Goal: Task Accomplishment & Management: Complete application form

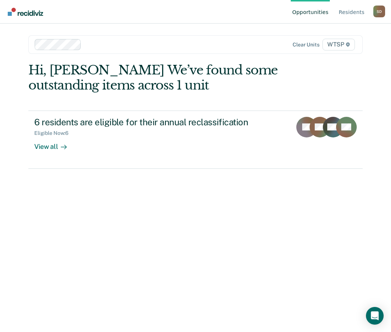
click at [305, 87] on div "Hi, [PERSON_NAME] We’ve found some outstanding items across 1 unit 6 residents …" at bounding box center [195, 116] width 334 height 106
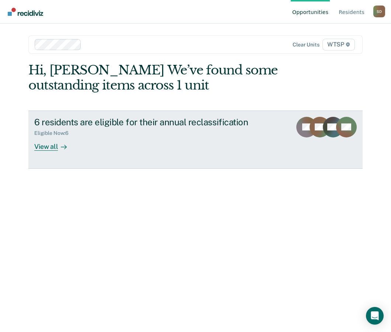
click at [52, 144] on div "View all" at bounding box center [54, 143] width 41 height 14
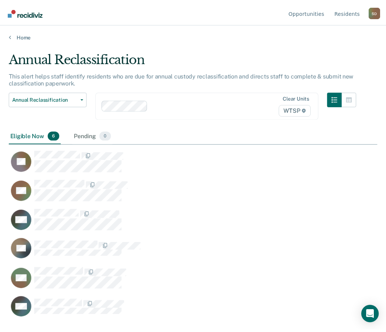
scroll to position [221, 368]
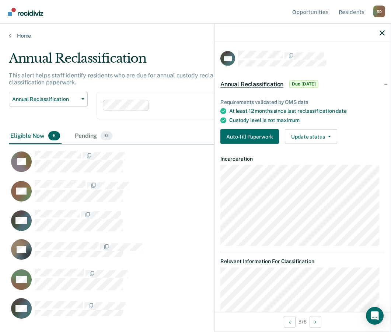
click at [247, 125] on div "Requirements validated by OMS data At least 12 months since last reclassificati…" at bounding box center [303, 118] width 176 height 63
click at [247, 134] on button "Auto-fill Paperwork" at bounding box center [250, 136] width 59 height 15
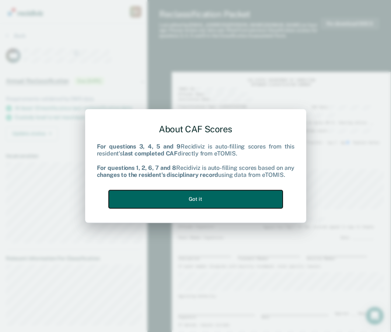
click at [211, 199] on button "Got it" at bounding box center [196, 199] width 174 height 18
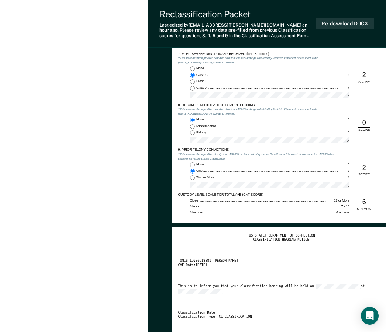
scroll to position [811, 0]
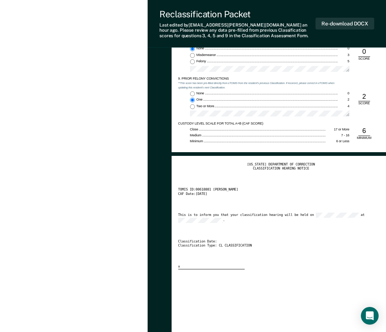
click at [302, 208] on div "[US_STATE] DEPARTMENT OF CORRECTION CLASSIFICATION HEARING NOTICE TOMIS ID: 006…" at bounding box center [281, 216] width 206 height 107
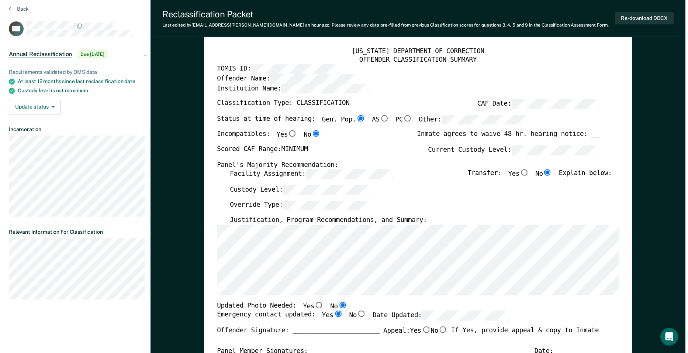
scroll to position [0, 0]
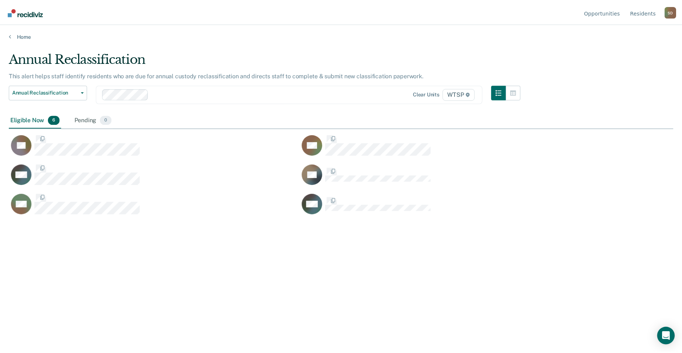
scroll to position [241, 665]
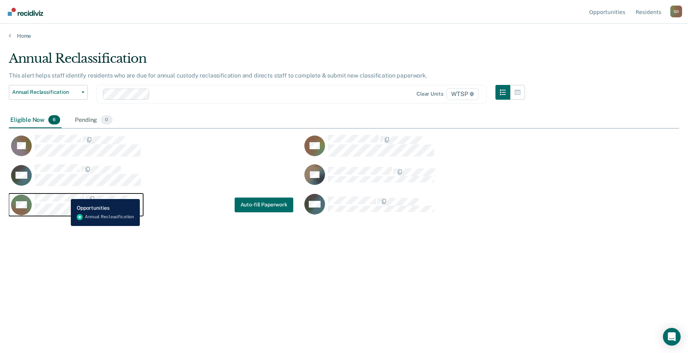
click at [66, 193] on button "AW" at bounding box center [76, 204] width 134 height 22
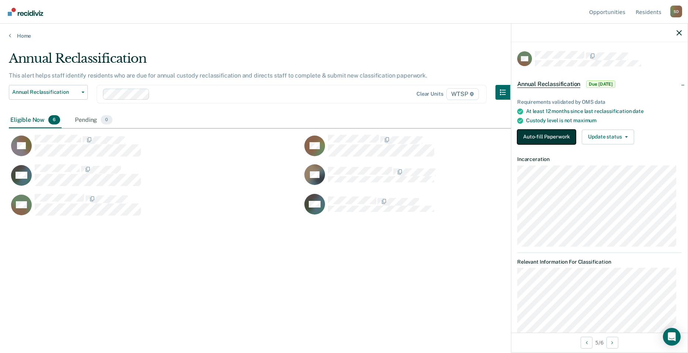
click at [391, 138] on button "Auto-fill Paperwork" at bounding box center [546, 136] width 59 height 15
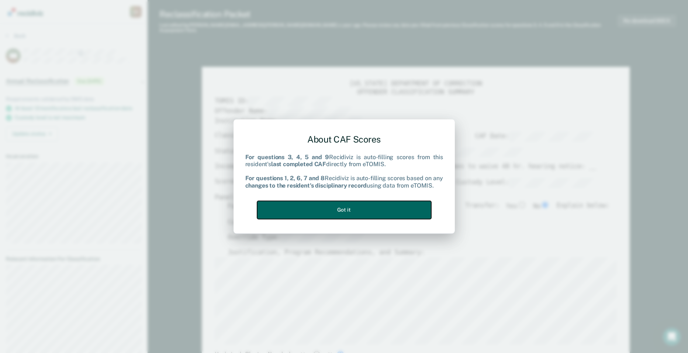
click at [389, 211] on button "Got it" at bounding box center [344, 210] width 174 height 18
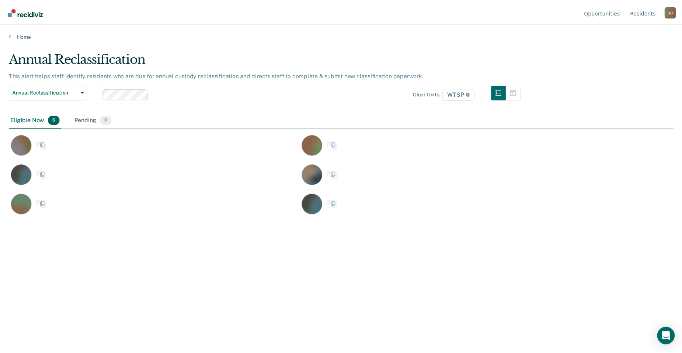
scroll to position [241, 665]
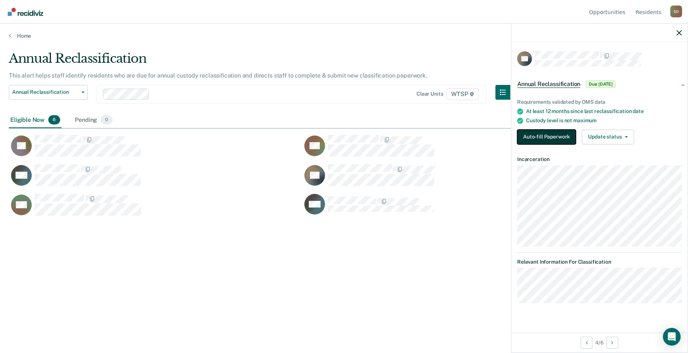
click at [391, 136] on button "Auto-fill Paperwork" at bounding box center [546, 136] width 59 height 15
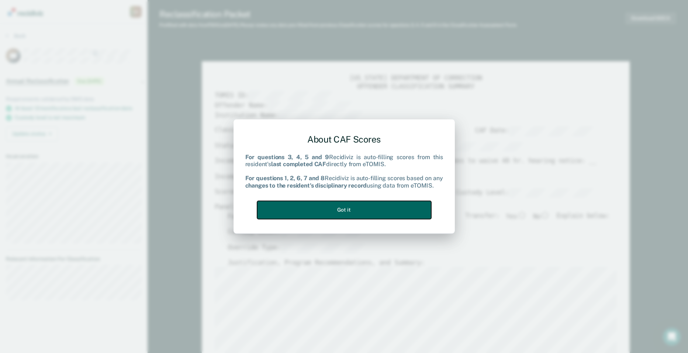
click at [366, 207] on button "Got it" at bounding box center [344, 210] width 174 height 18
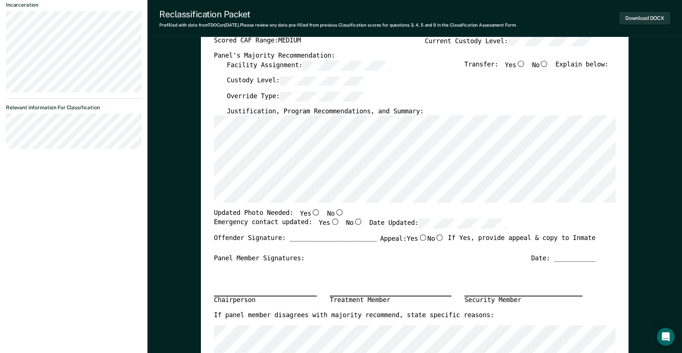
type textarea "x"
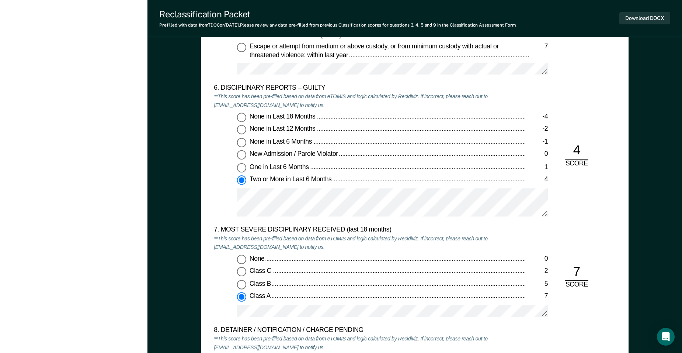
scroll to position [1328, 0]
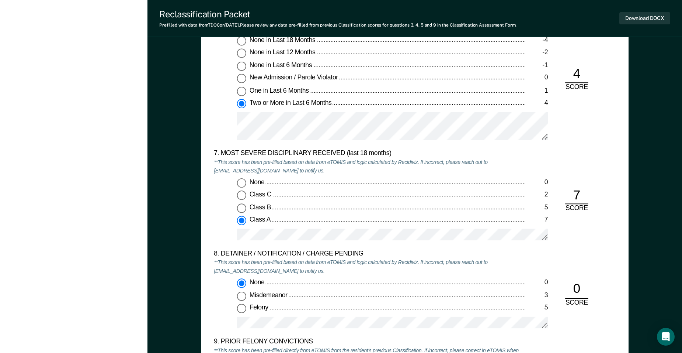
click at [391, 157] on div "5. ESCAPE HISTORY (WITHIN LAST 5 YEARS OF INCARCERATION) **This score has been …" at bounding box center [415, 175] width 428 height 617
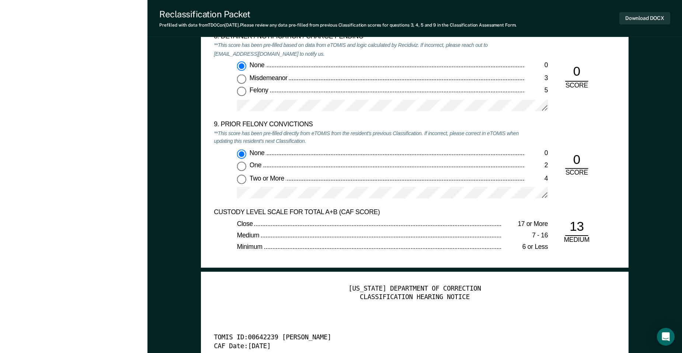
scroll to position [1549, 0]
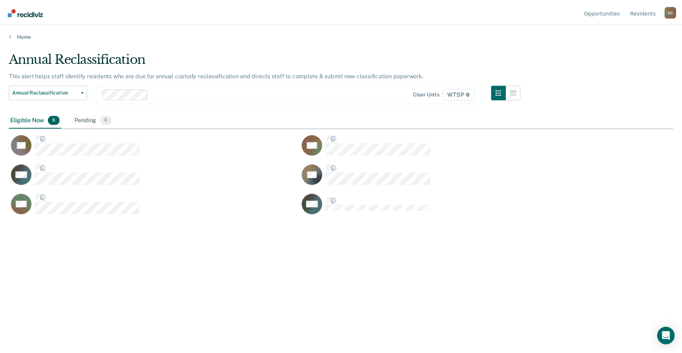
scroll to position [241, 665]
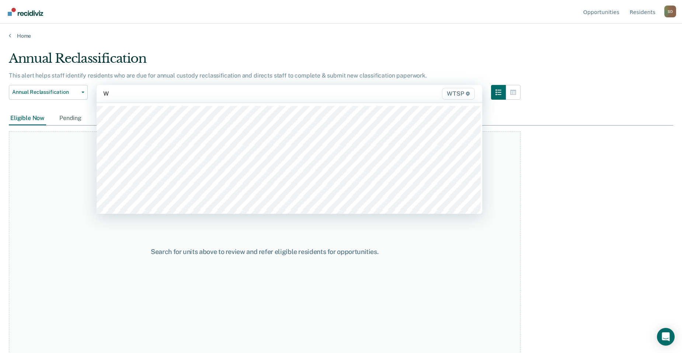
type input "WT"
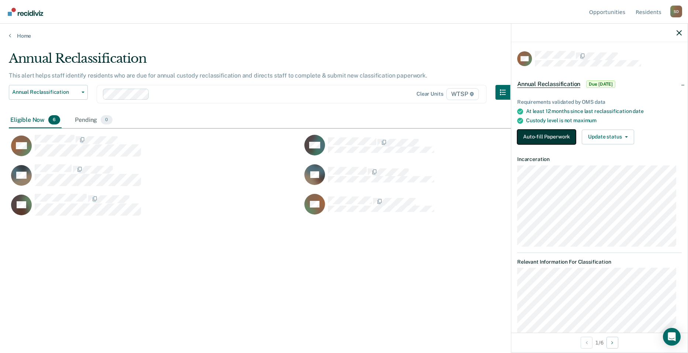
click at [391, 139] on button "Auto-fill Paperwork" at bounding box center [546, 136] width 59 height 15
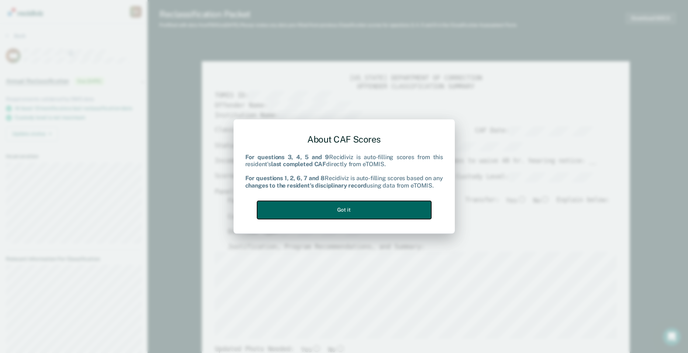
click at [391, 207] on button "Got it" at bounding box center [344, 210] width 174 height 18
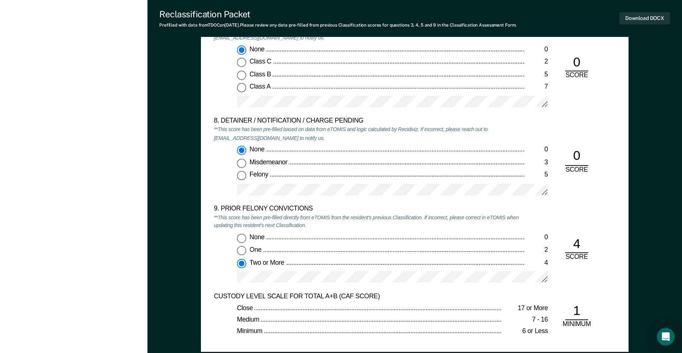
scroll to position [1549, 0]
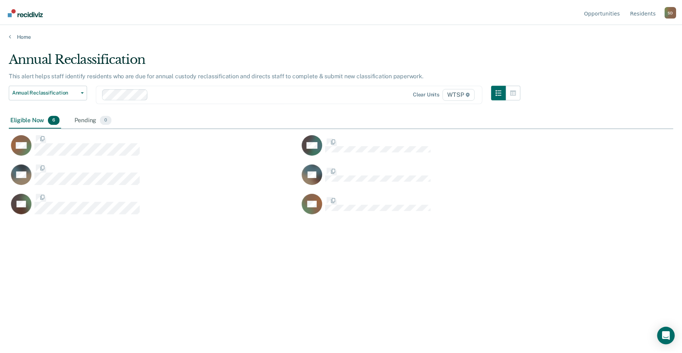
scroll to position [241, 665]
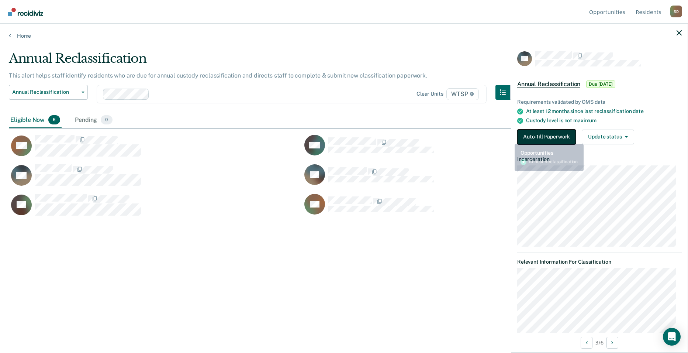
click at [391, 133] on button "Auto-fill Paperwork" at bounding box center [546, 136] width 59 height 15
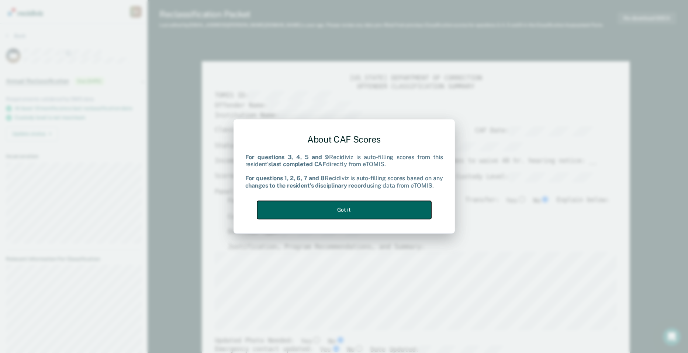
drag, startPoint x: 398, startPoint y: 210, endPoint x: 614, endPoint y: 51, distance: 268.5
click at [391, 204] on button "Got it" at bounding box center [344, 210] width 174 height 18
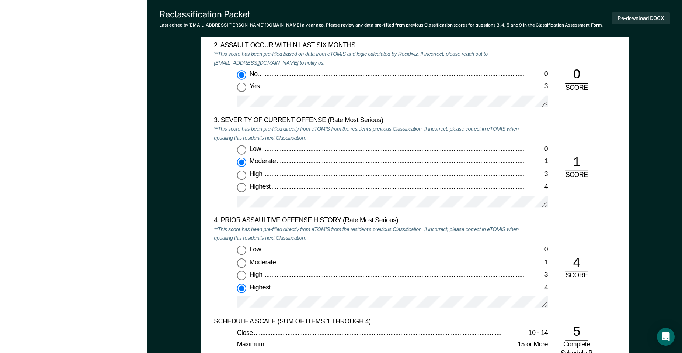
scroll to position [811, 0]
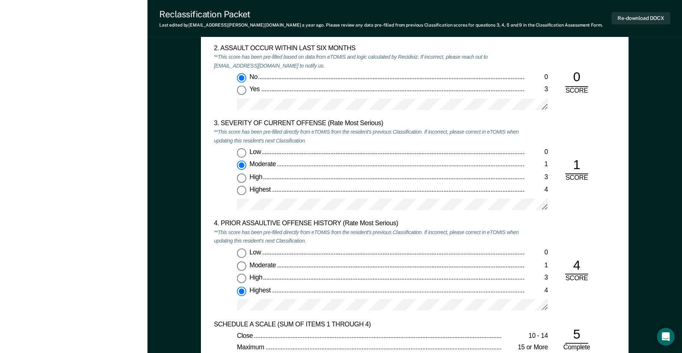
click at [391, 144] on div "3. SEVERITY OF CURRENT OFFENSE (Rate Most Serious) **This score has been pre-fi…" at bounding box center [415, 169] width 402 height 100
click at [240, 189] on input "Highest 4" at bounding box center [241, 190] width 9 height 9
type textarea "x"
radio input "false"
radio input "true"
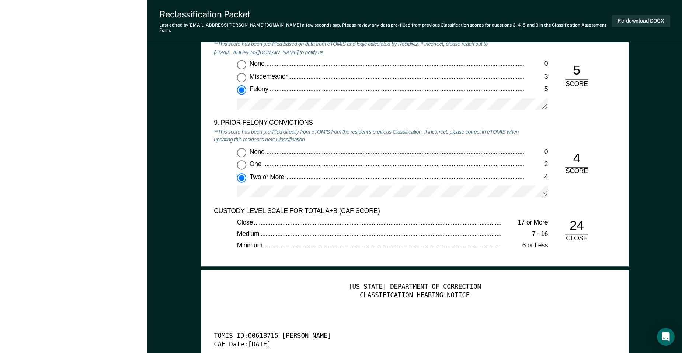
scroll to position [1475, 0]
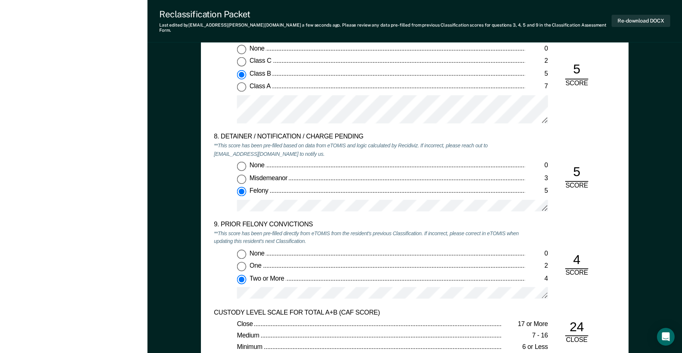
click at [391, 163] on div "8. DETAINER / NOTIFICATION / CHARGE PENDING **This score has been pre-filled ba…" at bounding box center [415, 176] width 402 height 87
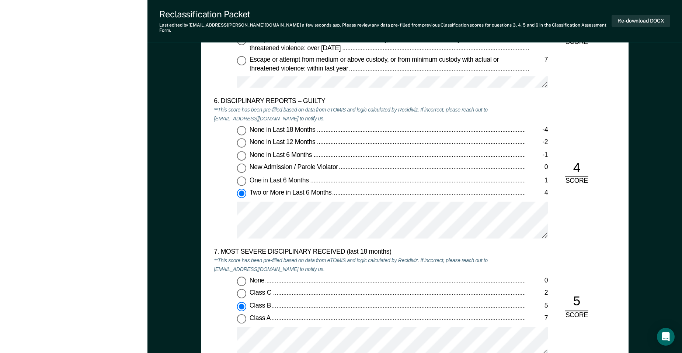
scroll to position [1254, 0]
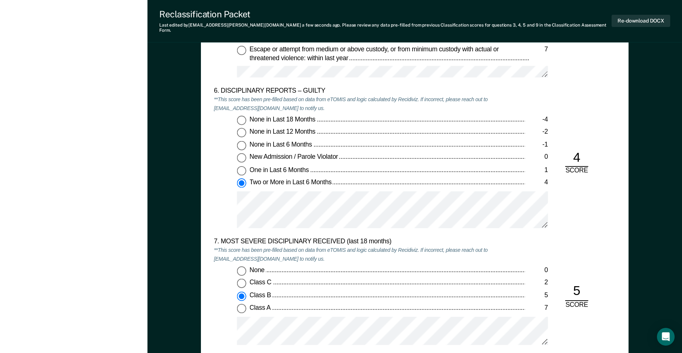
click at [240, 305] on input "Class A 7" at bounding box center [241, 308] width 9 height 9
type textarea "x"
radio input "false"
radio input "true"
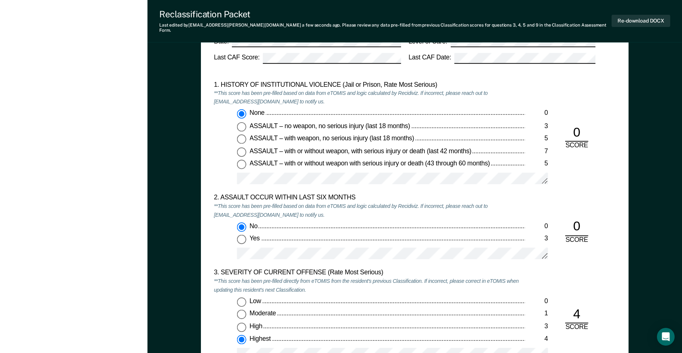
scroll to position [590, 0]
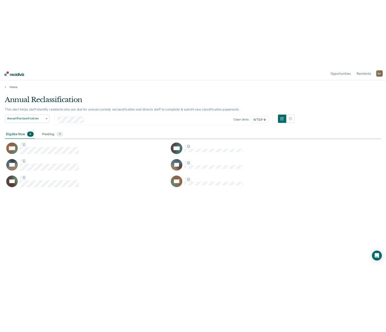
scroll to position [241, 665]
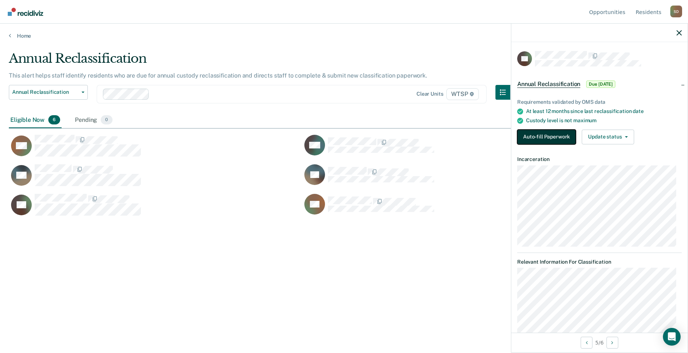
click at [391, 136] on button "Auto-fill Paperwork" at bounding box center [546, 136] width 59 height 15
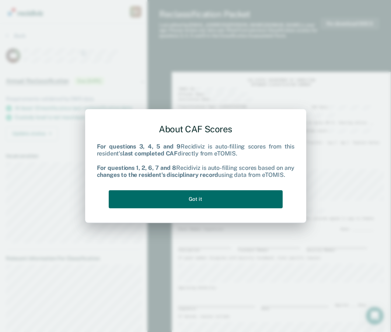
click at [256, 72] on div "About CAF Scores For questions 3, 4, 5 and 9 Recidiviz is auto-filling scores f…" at bounding box center [195, 166] width 391 height 332
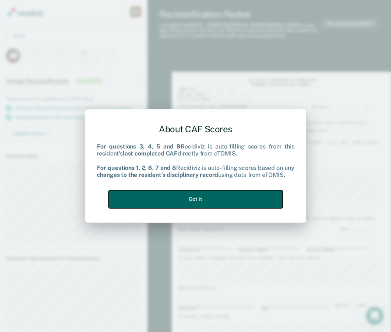
click at [225, 205] on button "Got it" at bounding box center [196, 199] width 174 height 18
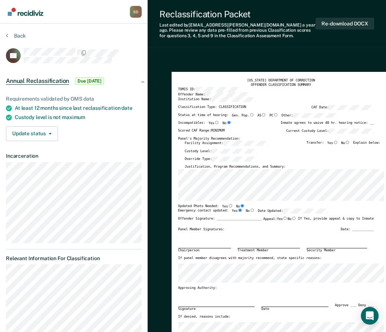
click at [323, 105] on label "CAF Date:" at bounding box center [342, 107] width 62 height 5
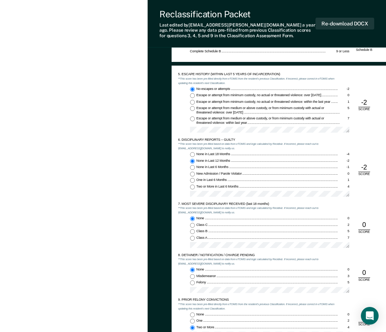
scroll to position [701, 0]
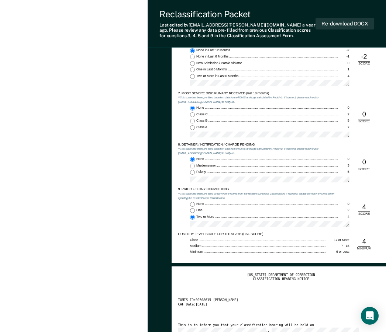
click at [274, 52] on div "None in Last 12 Months" at bounding box center [266, 50] width 141 height 4
click at [195, 52] on input "None in Last 12 Months -2" at bounding box center [192, 50] width 5 height 5
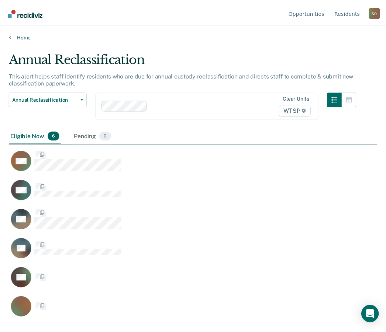
scroll to position [221, 368]
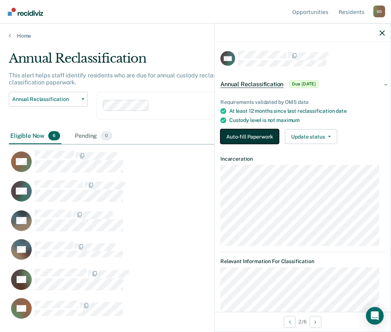
click at [261, 134] on button "Auto-fill Paperwork" at bounding box center [250, 136] width 59 height 15
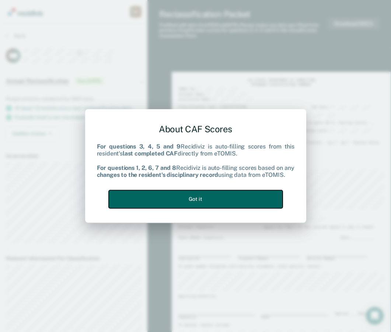
click at [220, 195] on button "Got it" at bounding box center [196, 199] width 174 height 18
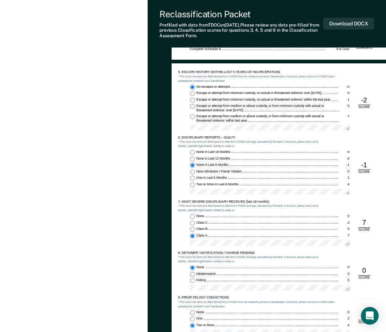
scroll to position [590, 0]
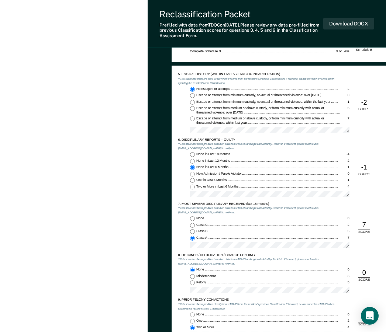
drag, startPoint x: 303, startPoint y: 42, endPoint x: 164, endPoint y: 33, distance: 138.9
click at [303, 41] on div "Reclassification Packet Prefilled with data from TDOC on [DATE] . Please review…" at bounding box center [267, 24] width 238 height 48
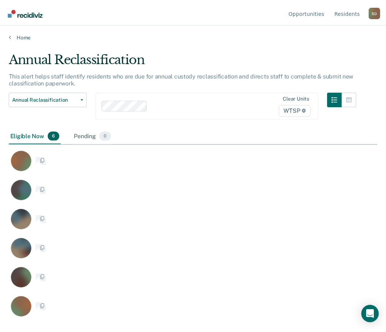
scroll to position [221, 368]
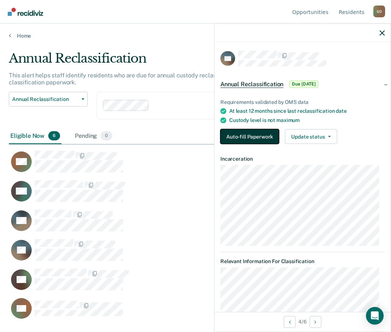
click at [260, 139] on button "Auto-fill Paperwork" at bounding box center [250, 136] width 59 height 15
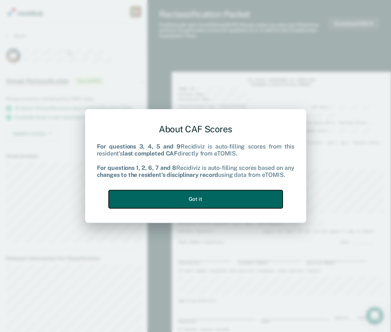
click at [221, 200] on button "Got it" at bounding box center [196, 199] width 174 height 18
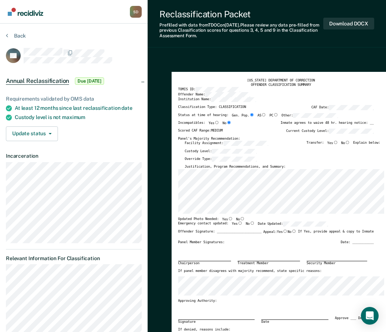
click at [291, 128] on div "Inmate agrees to waive 48 hr. hearing notice: __" at bounding box center [326, 125] width 93 height 8
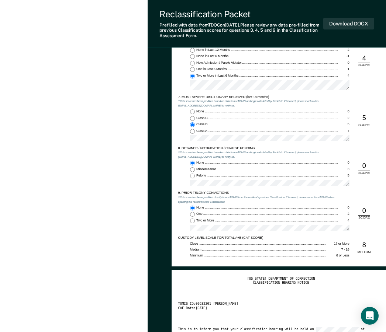
scroll to position [738, 0]
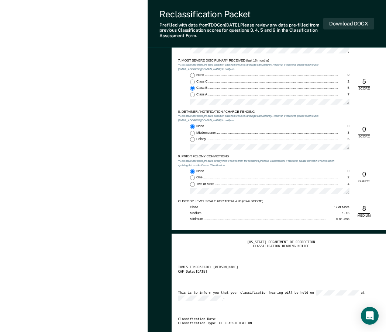
click at [263, 85] on div "None 0 Class C 2 Class B 5 Class A 7" at bounding box center [257, 90] width 159 height 35
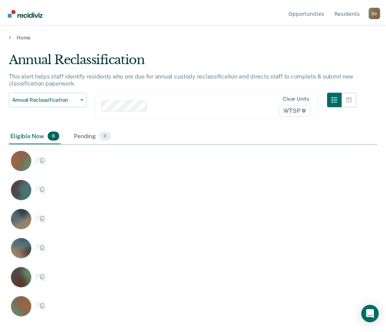
scroll to position [221, 368]
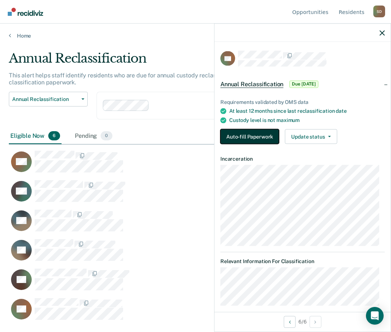
click at [233, 141] on button "Auto-fill Paperwork" at bounding box center [250, 136] width 59 height 15
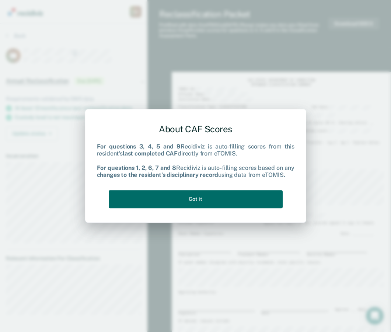
type textarea "x"
click at [266, 48] on div "About CAF Scores For questions 3, 4, 5 and 9 Recidiviz is auto-filling scores f…" at bounding box center [195, 166] width 391 height 332
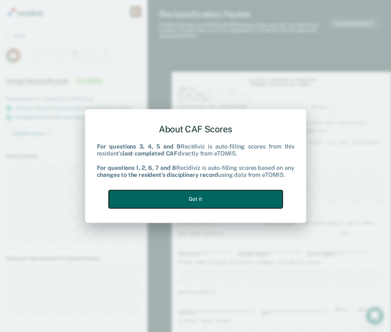
drag, startPoint x: 218, startPoint y: 204, endPoint x: 180, endPoint y: 193, distance: 40.2
click at [218, 203] on button "Got it" at bounding box center [196, 199] width 174 height 18
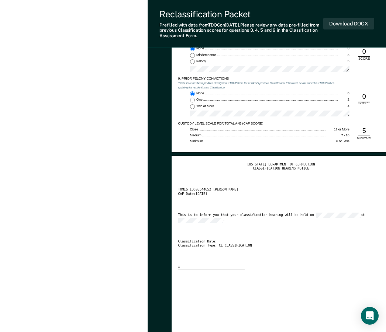
scroll to position [848, 0]
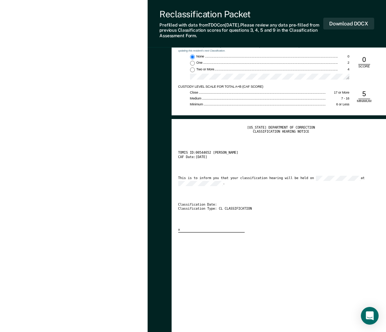
drag, startPoint x: 269, startPoint y: 101, endPoint x: 267, endPoint y: 67, distance: 34.0
click at [268, 98] on div "Medium" at bounding box center [258, 99] width 136 height 4
